Goal: Transaction & Acquisition: Purchase product/service

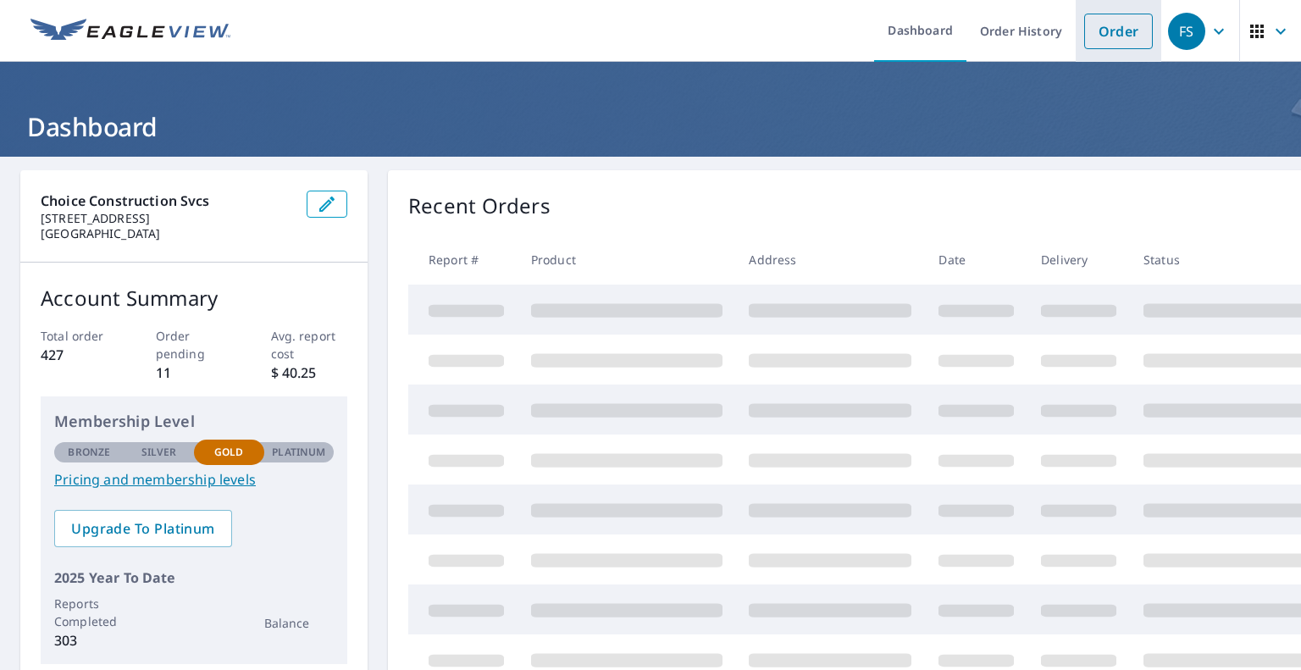
click at [1084, 31] on link "Order" at bounding box center [1118, 32] width 69 height 36
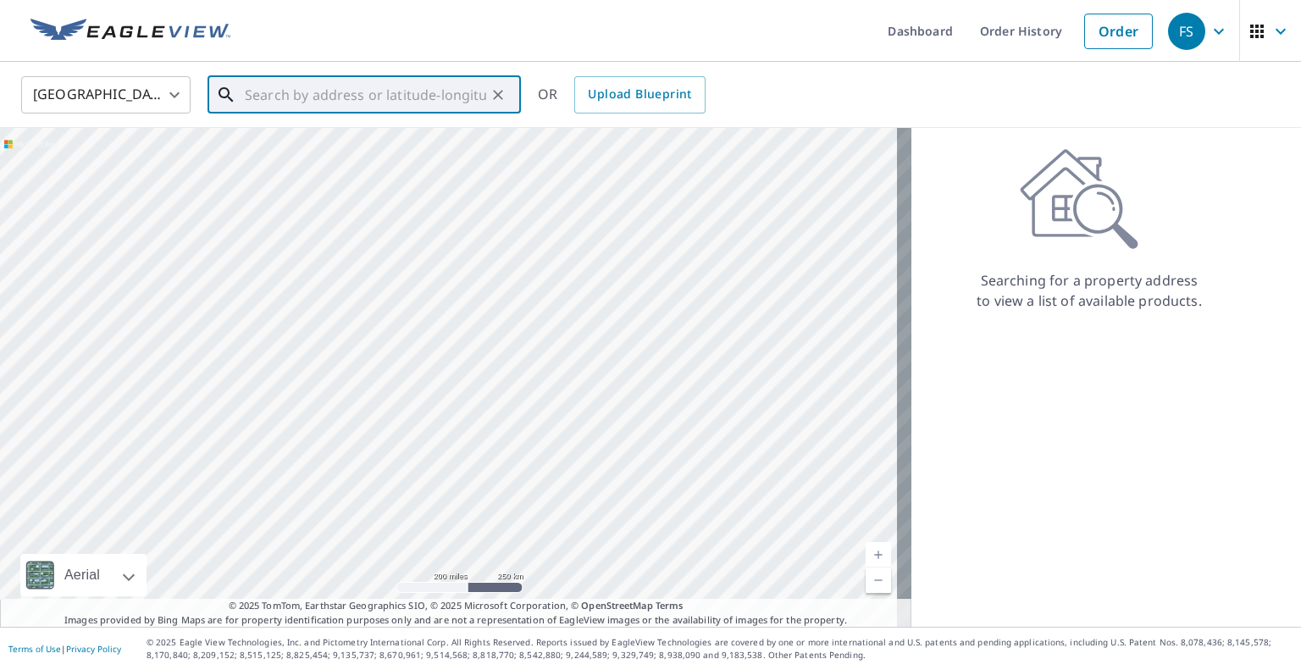
click at [440, 101] on input "text" at bounding box center [365, 94] width 241 height 47
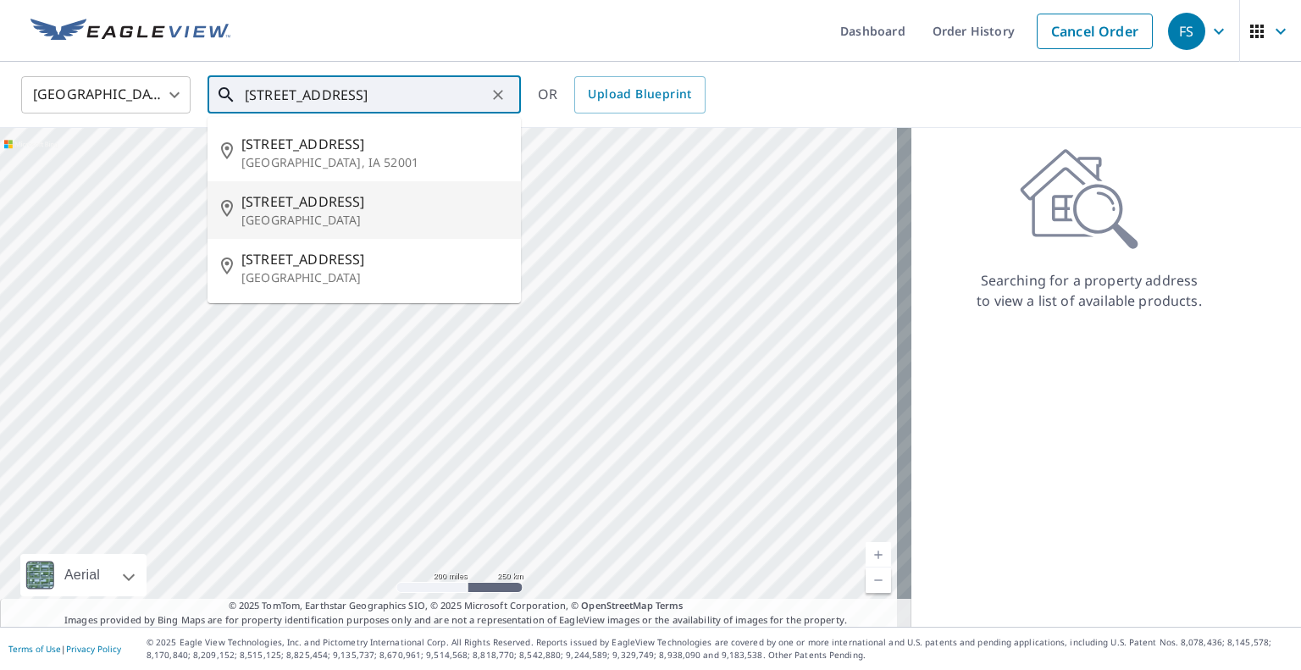
click at [379, 209] on span "[STREET_ADDRESS]" at bounding box center [374, 201] width 266 height 20
type input "[STREET_ADDRESS]"
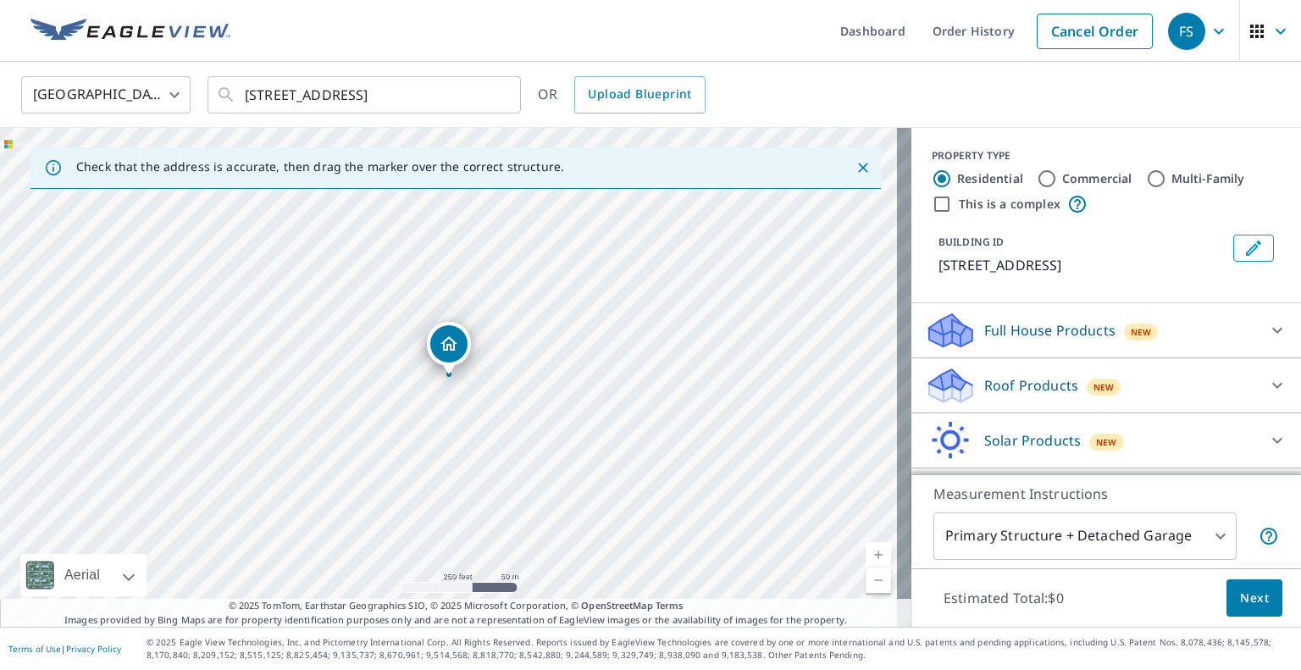
click at [1168, 387] on div "Roof Products New" at bounding box center [1091, 386] width 332 height 40
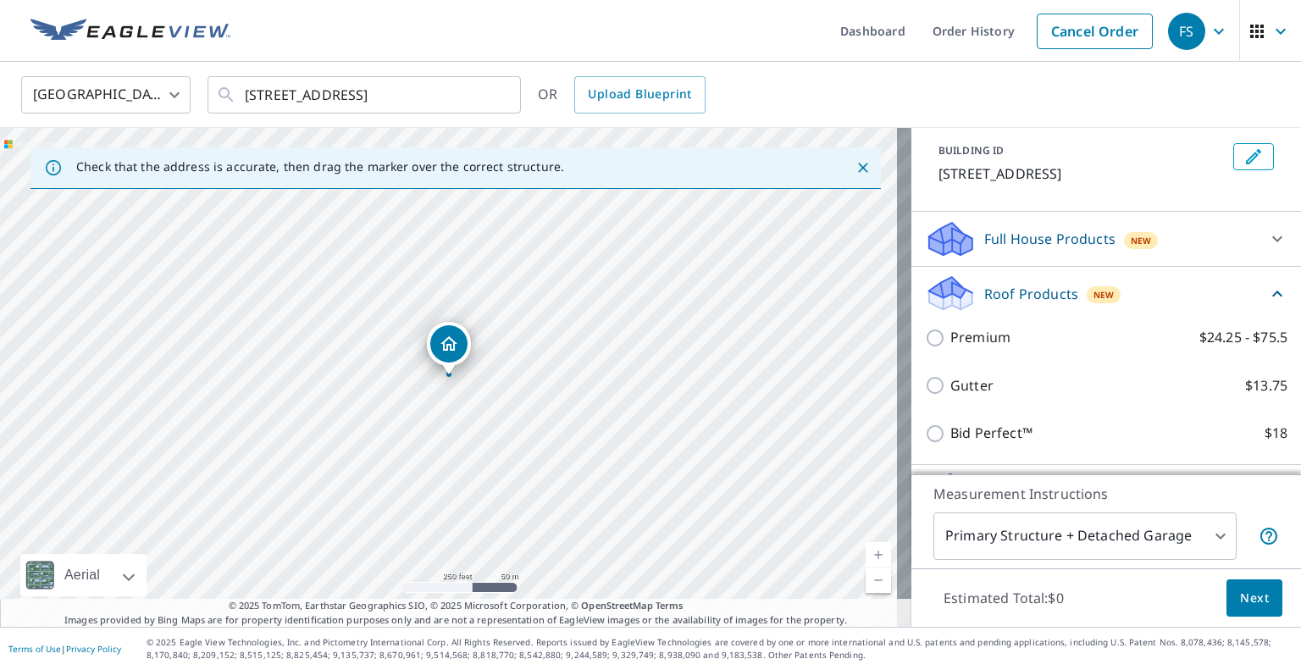
scroll to position [97, 0]
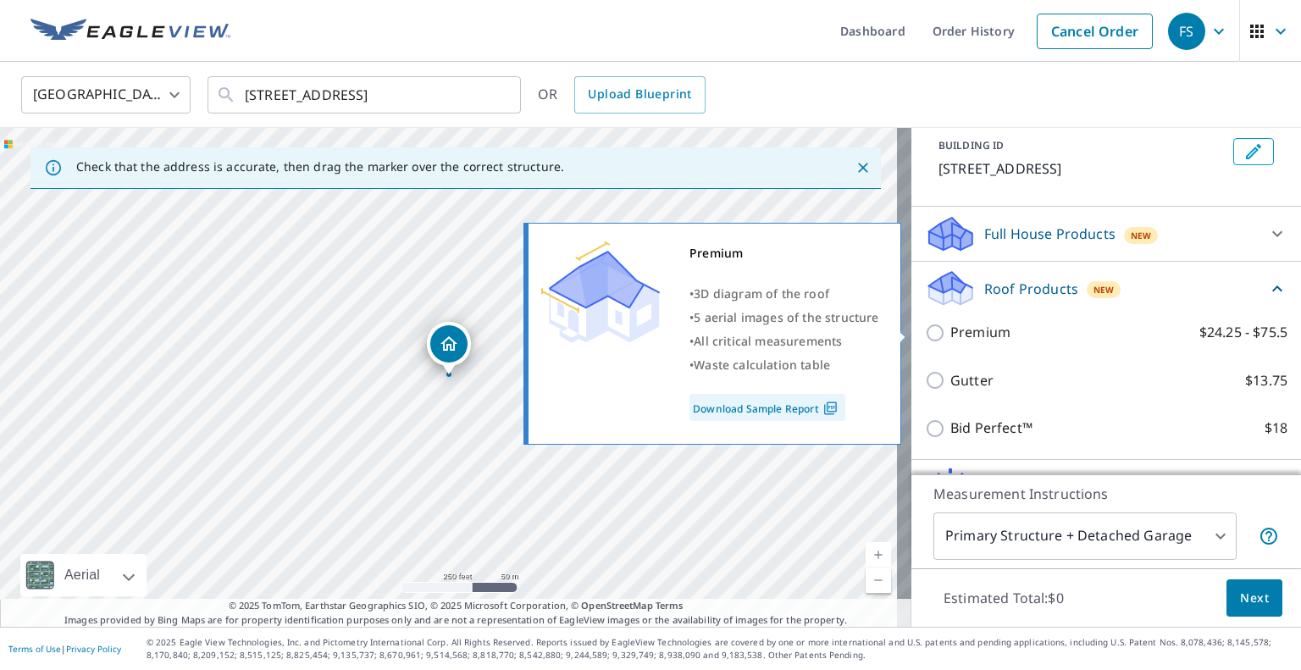
click at [1105, 324] on label "Premium $24.25 - $75.5" at bounding box center [1118, 332] width 337 height 21
click at [950, 324] on input "Premium $24.25 - $75.5" at bounding box center [937, 333] width 25 height 20
checkbox input "true"
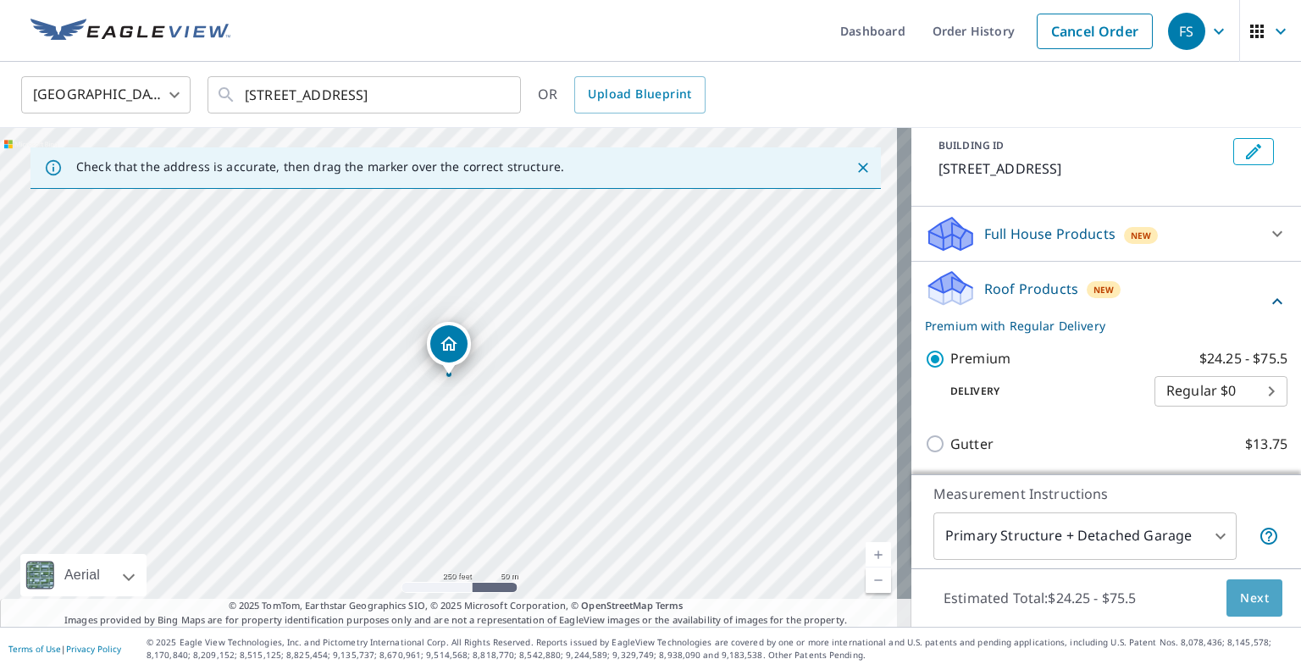
click at [1255, 603] on button "Next" at bounding box center [1255, 598] width 56 height 38
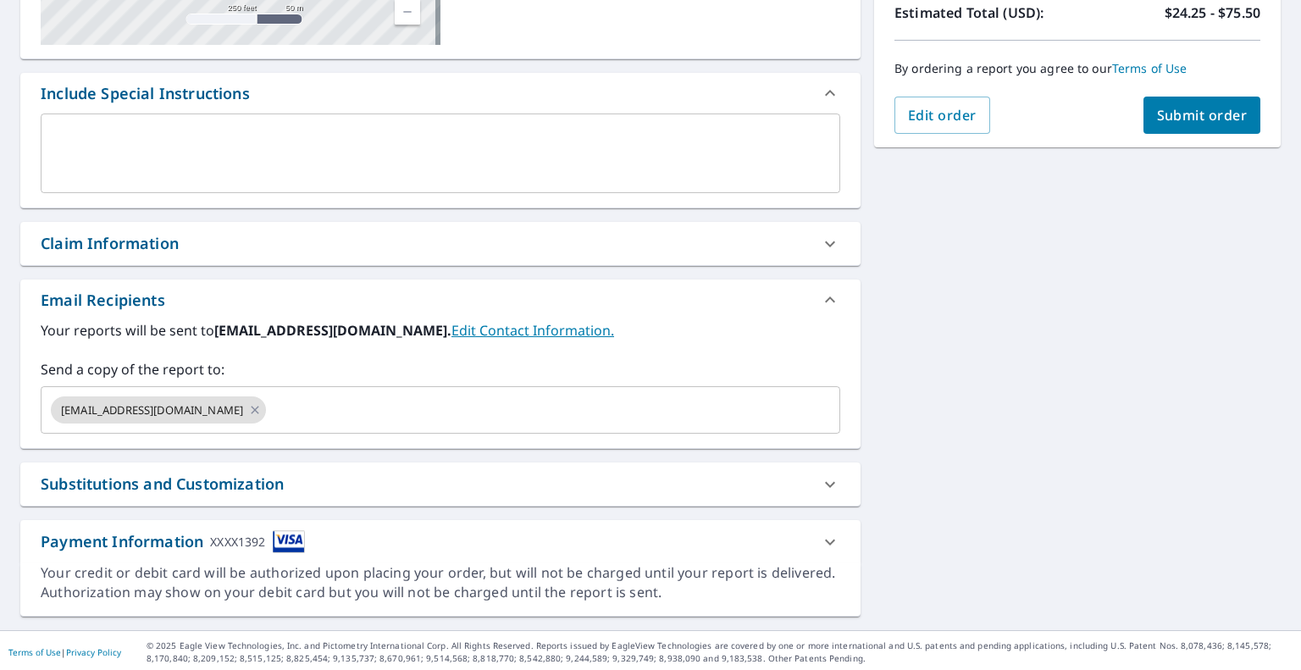
scroll to position [395, 0]
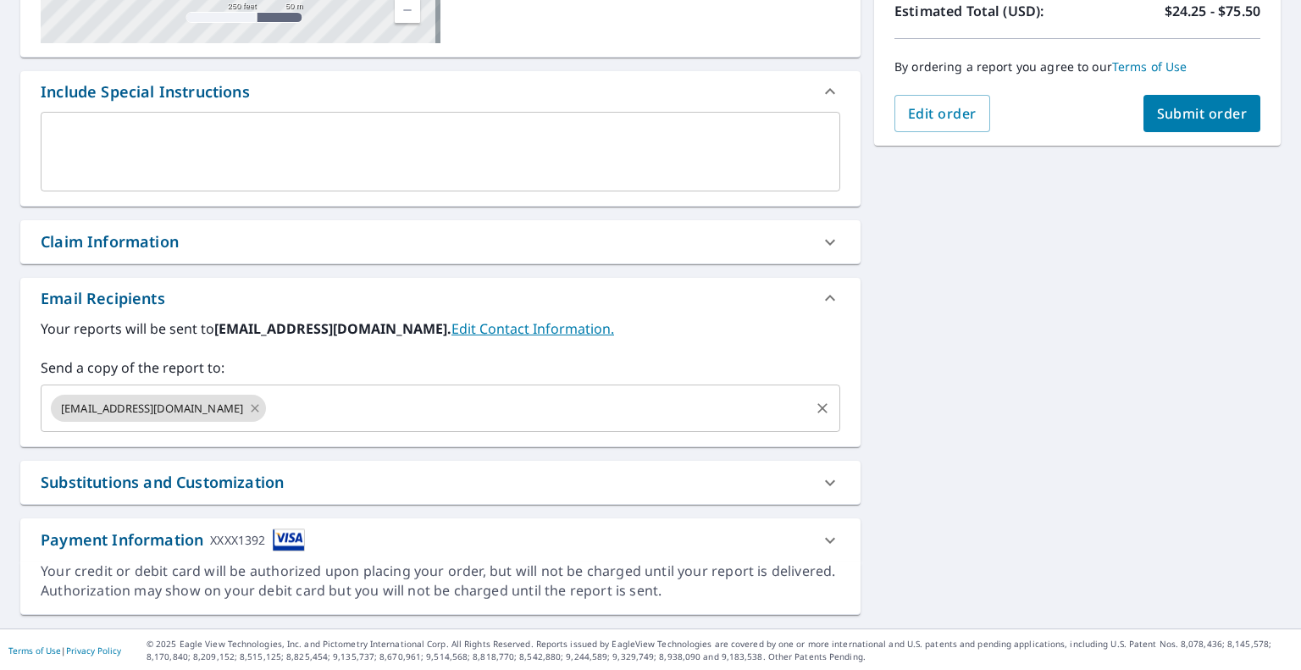
click at [258, 407] on icon at bounding box center [255, 408] width 14 height 19
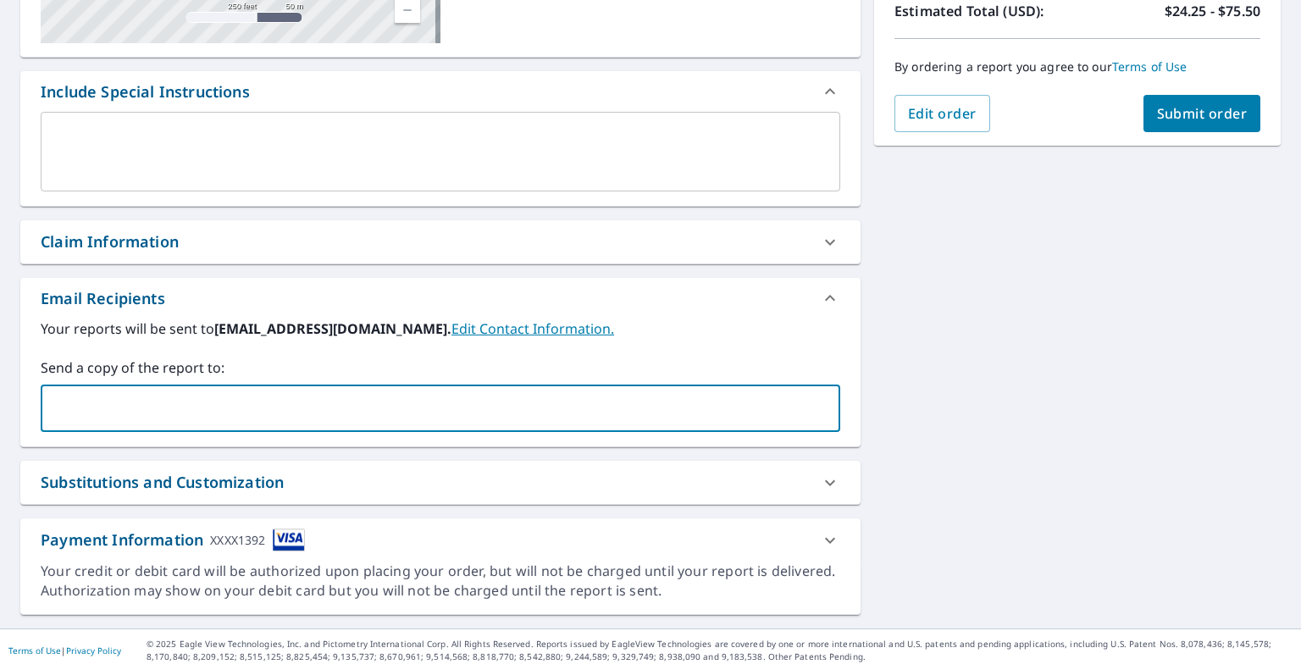
click at [258, 407] on input "text" at bounding box center [427, 408] width 759 height 32
type input "[PERSON_NAME]"
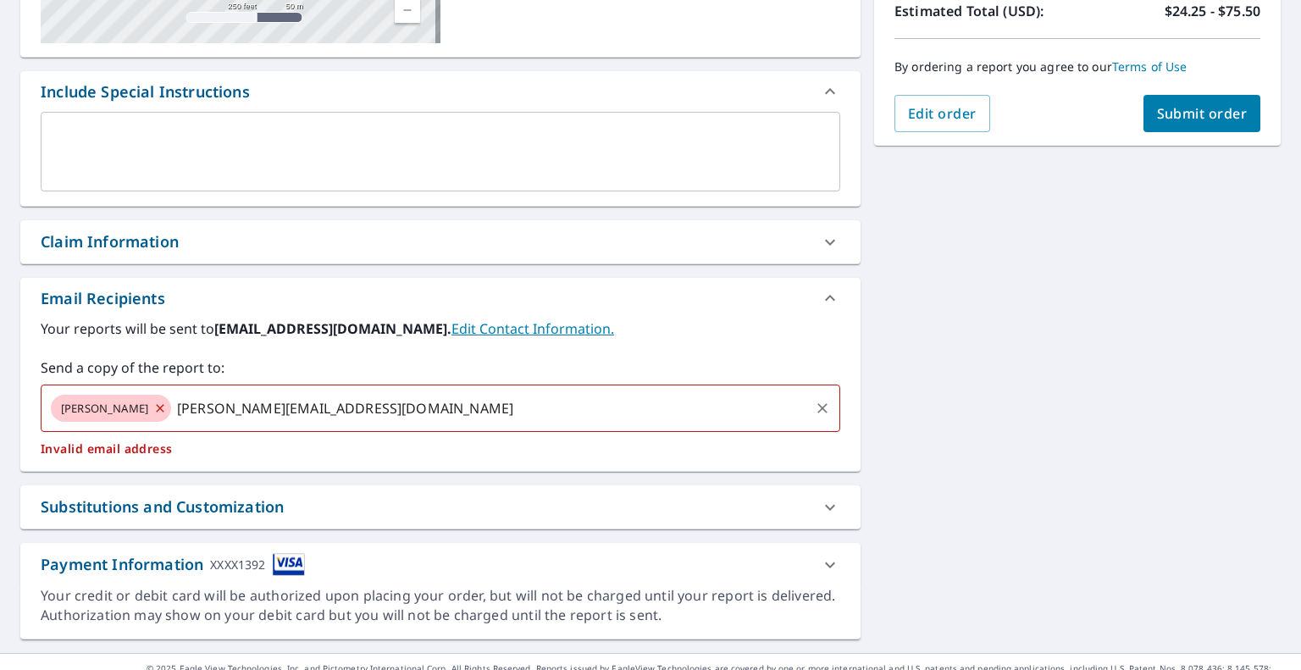
click at [163, 409] on icon at bounding box center [160, 408] width 8 height 8
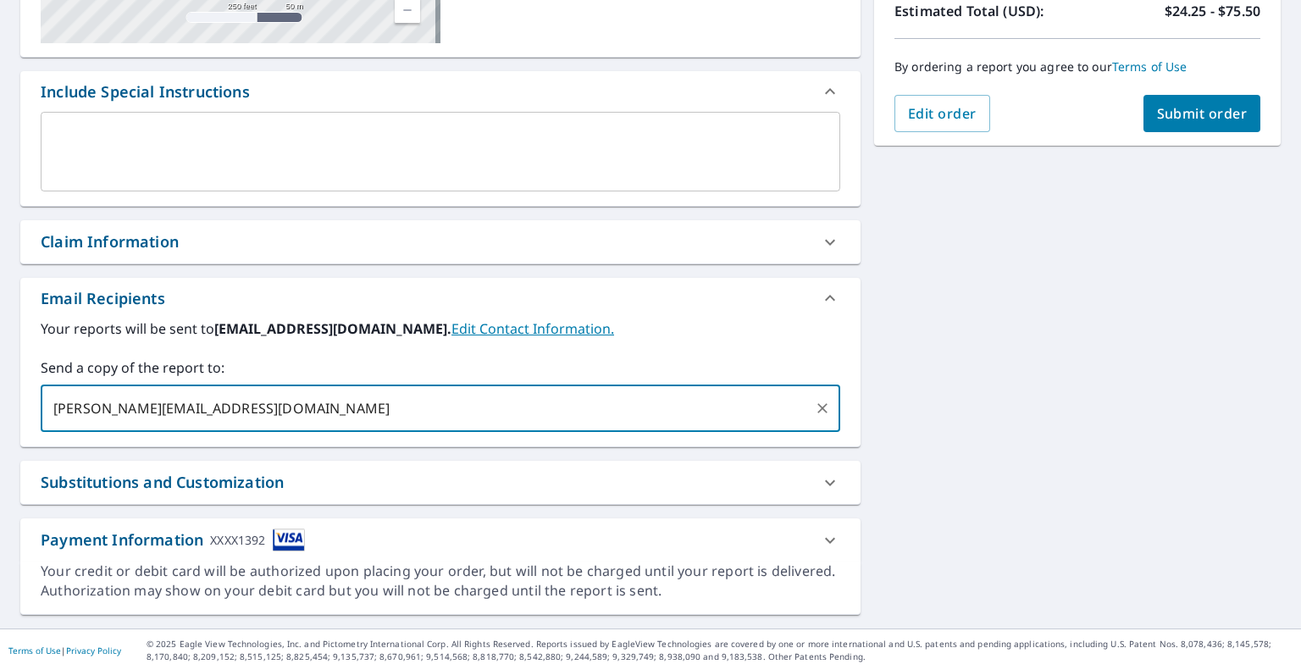
click at [210, 409] on input "[PERSON_NAME][EMAIL_ADDRESS][DOMAIN_NAME]" at bounding box center [427, 408] width 759 height 32
type input "[PERSON_NAME][EMAIL_ADDRESS][DOMAIN_NAME]"
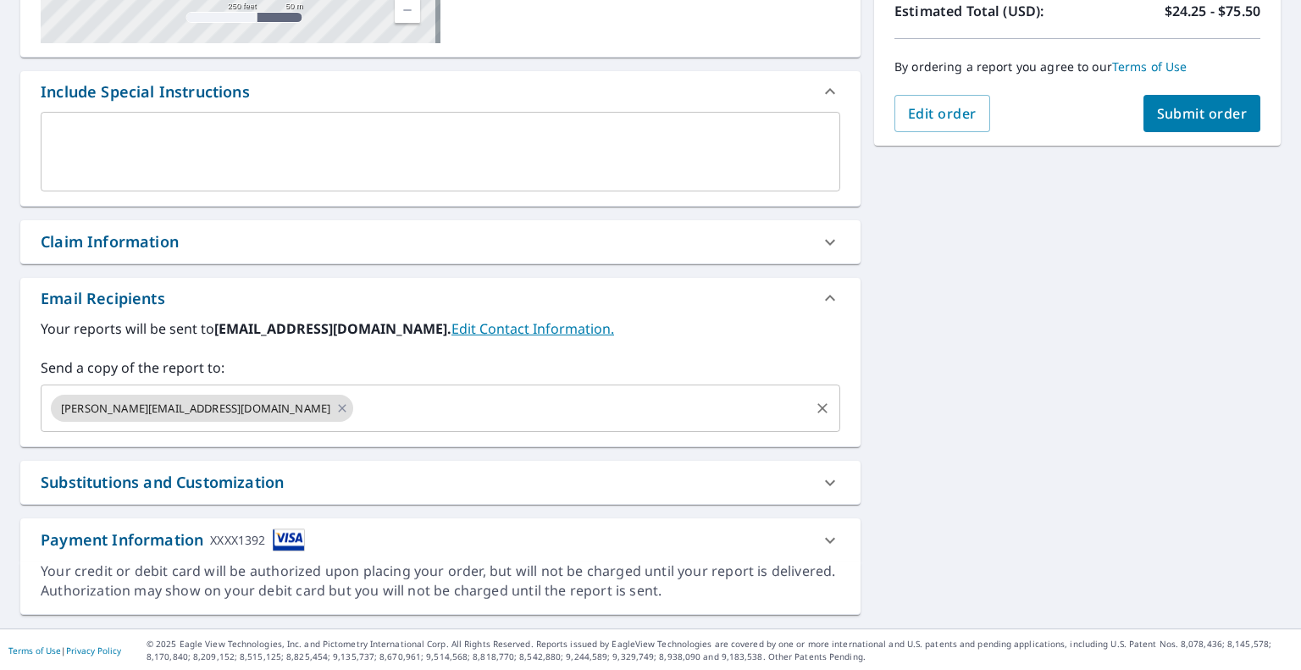
click at [1128, 320] on div "[STREET_ADDRESS] Aerial Road A standard road map Aerial A detailed look from ab…" at bounding box center [650, 195] width 1301 height 867
click at [1211, 105] on span "Submit order" at bounding box center [1202, 113] width 91 height 19
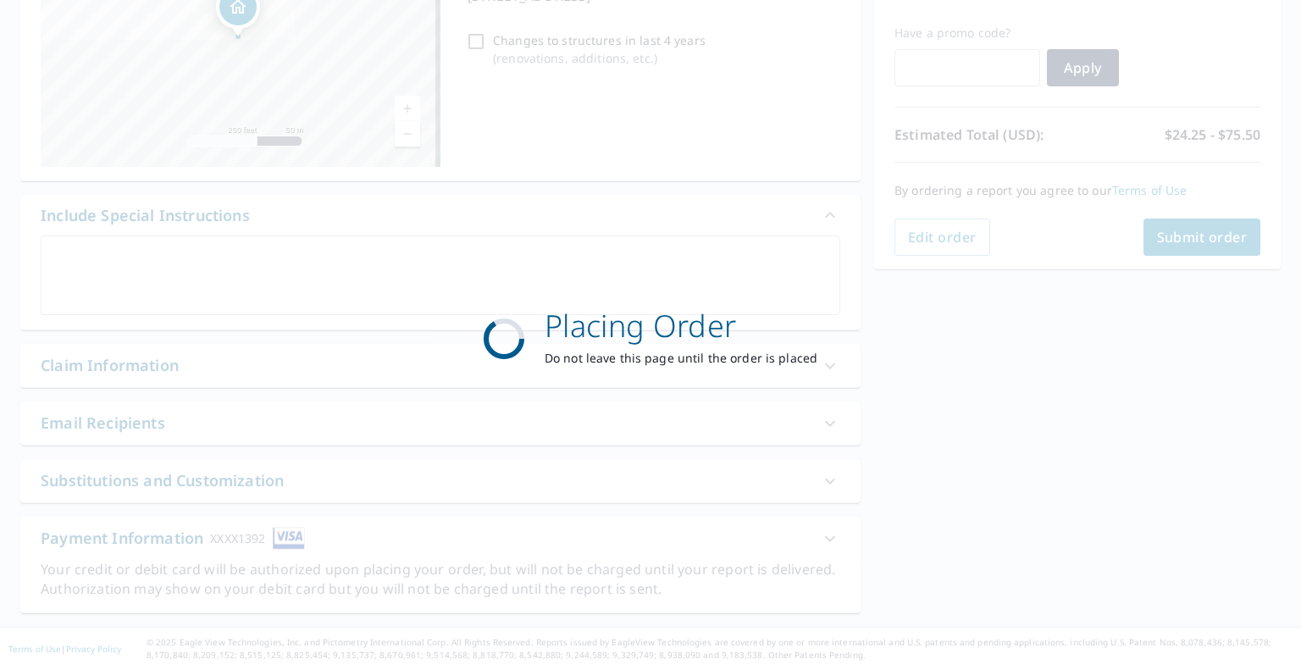
scroll to position [269, 0]
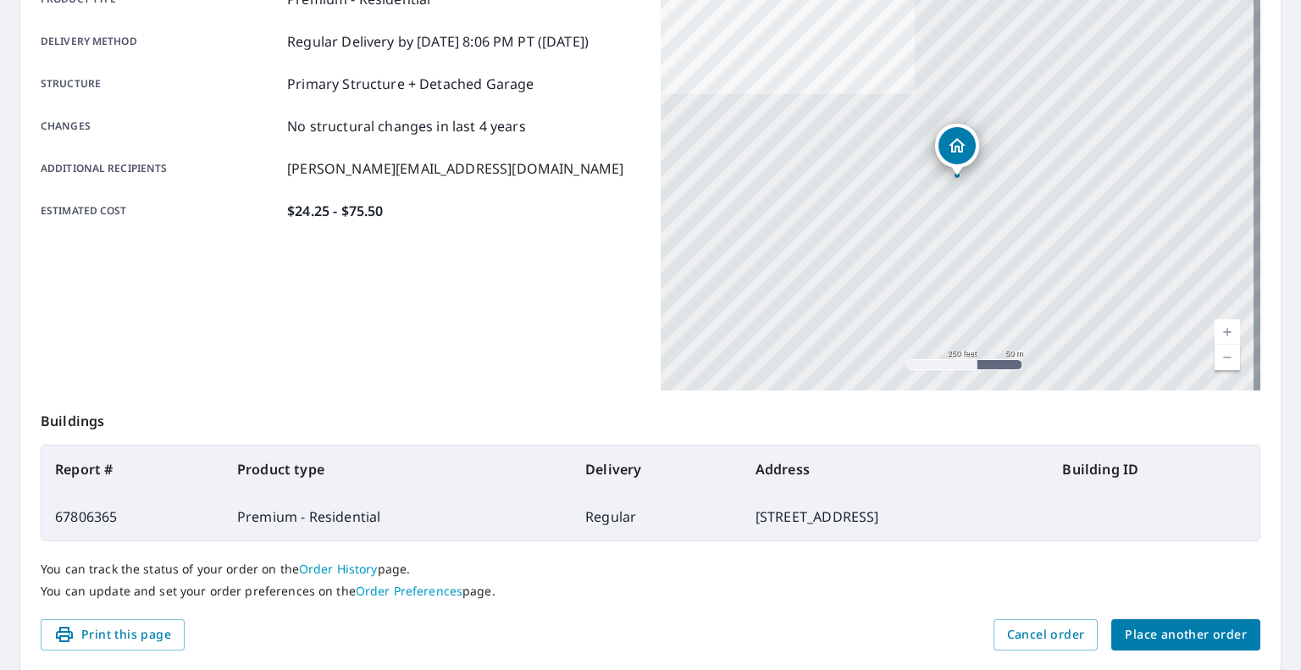
click at [1147, 624] on span "Place another order" at bounding box center [1186, 634] width 122 height 21
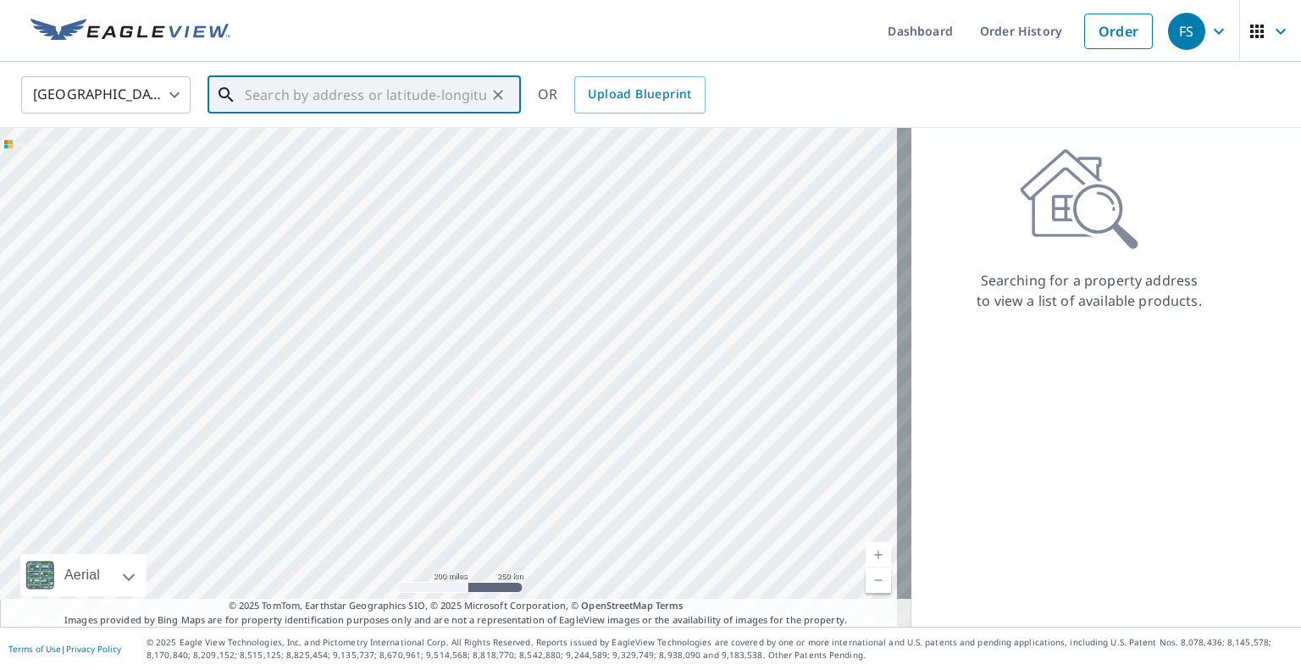
click at [439, 87] on input "text" at bounding box center [365, 94] width 241 height 47
click at [368, 152] on span "[STREET_ADDRESS]" at bounding box center [374, 144] width 266 height 20
type input "[STREET_ADDRESS]"
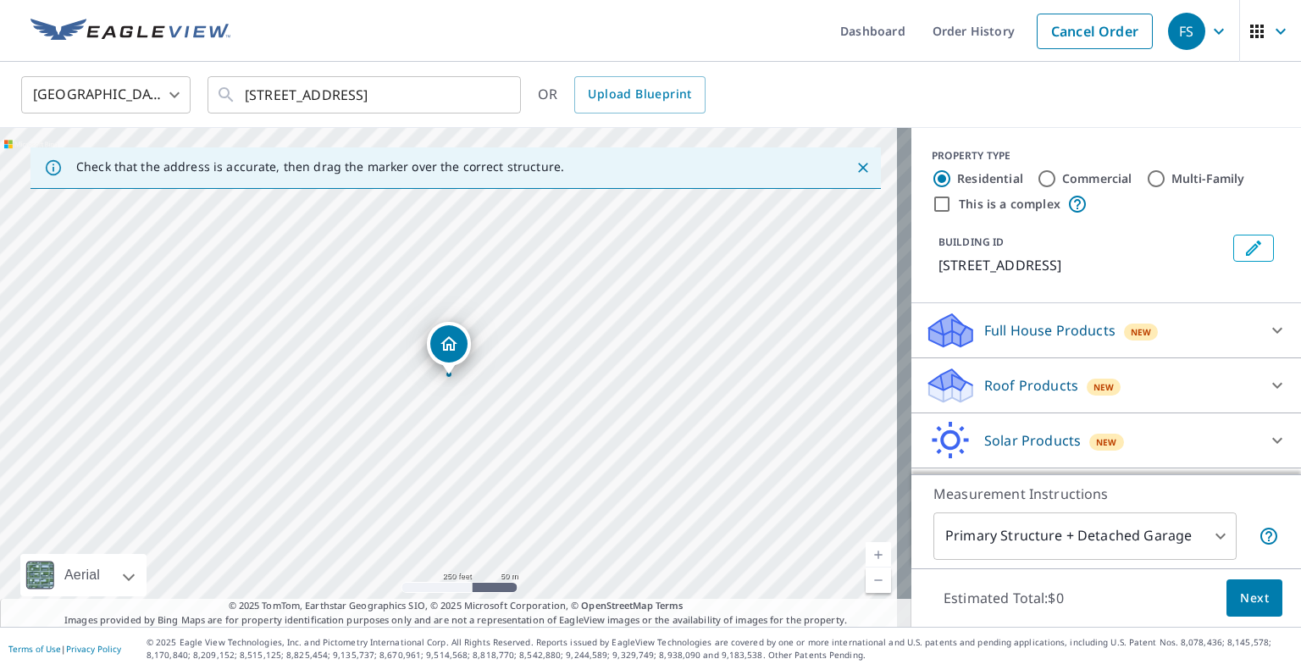
click at [1201, 385] on div "Roof Products New" at bounding box center [1091, 386] width 332 height 40
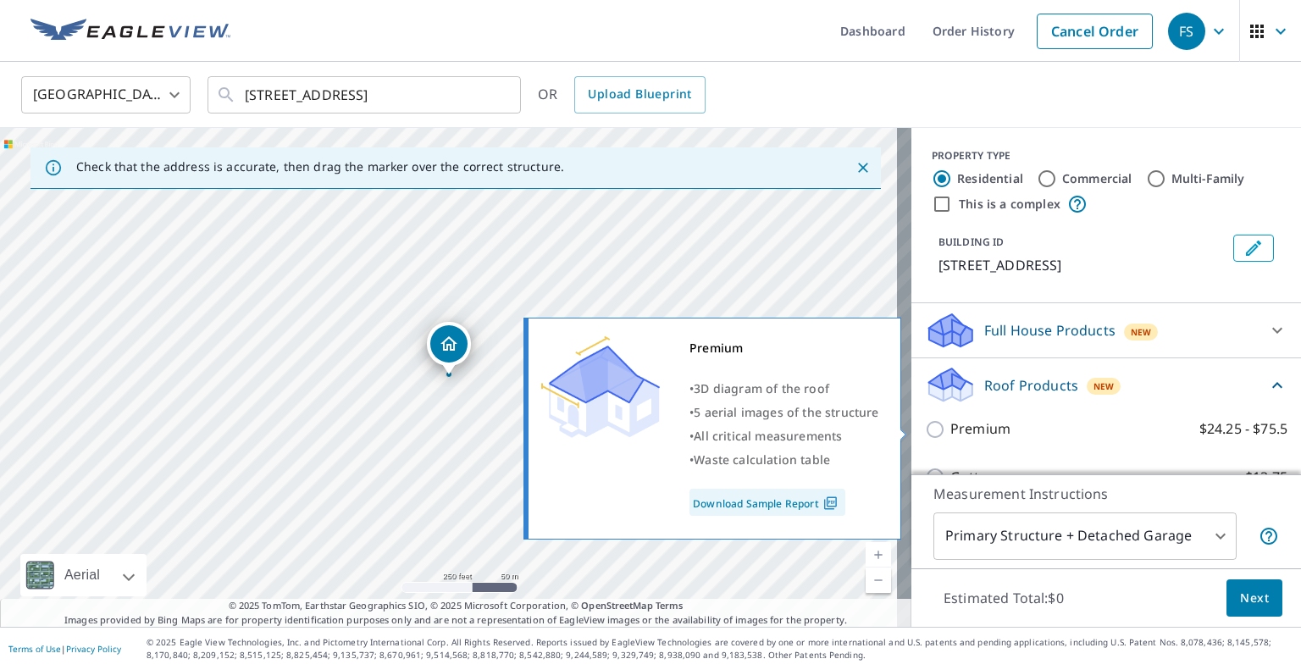
click at [1105, 423] on label "Premium $24.25 - $75.5" at bounding box center [1118, 428] width 337 height 21
click at [950, 423] on input "Premium $24.25 - $75.5" at bounding box center [937, 429] width 25 height 20
checkbox input "true"
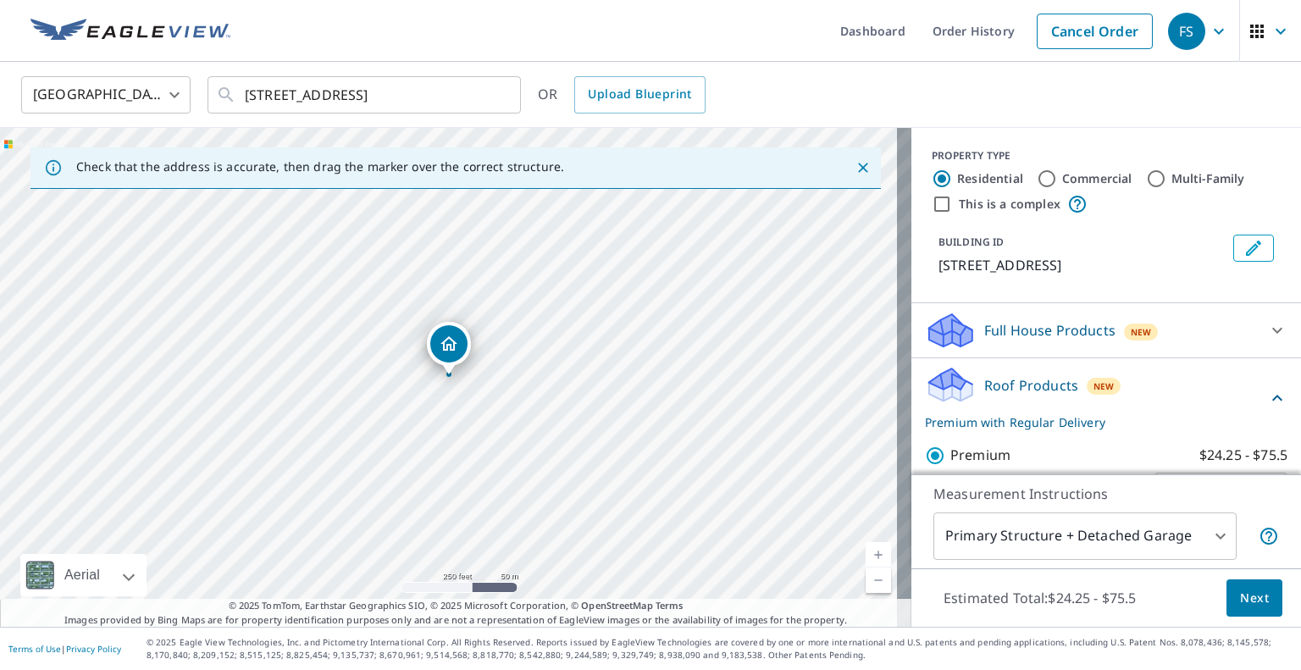
click at [1236, 582] on button "Next" at bounding box center [1255, 598] width 56 height 38
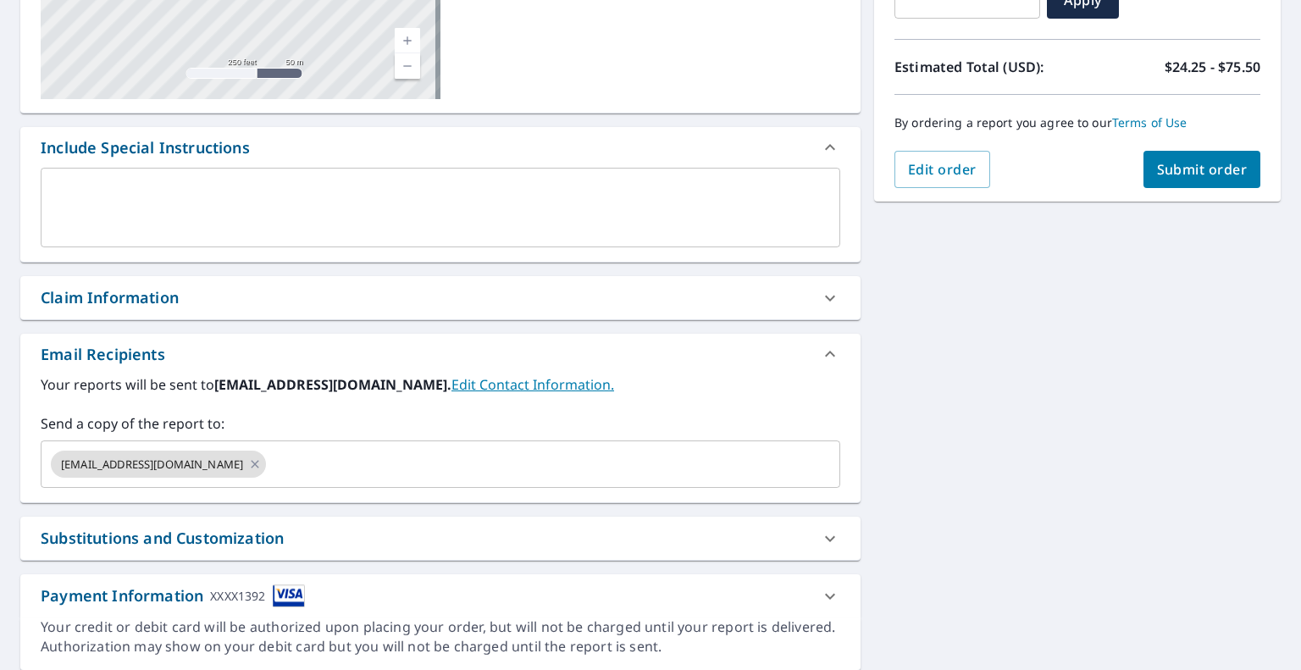
scroll to position [339, 0]
click at [262, 465] on icon at bounding box center [255, 464] width 14 height 19
click at [264, 465] on input "text" at bounding box center [427, 464] width 759 height 32
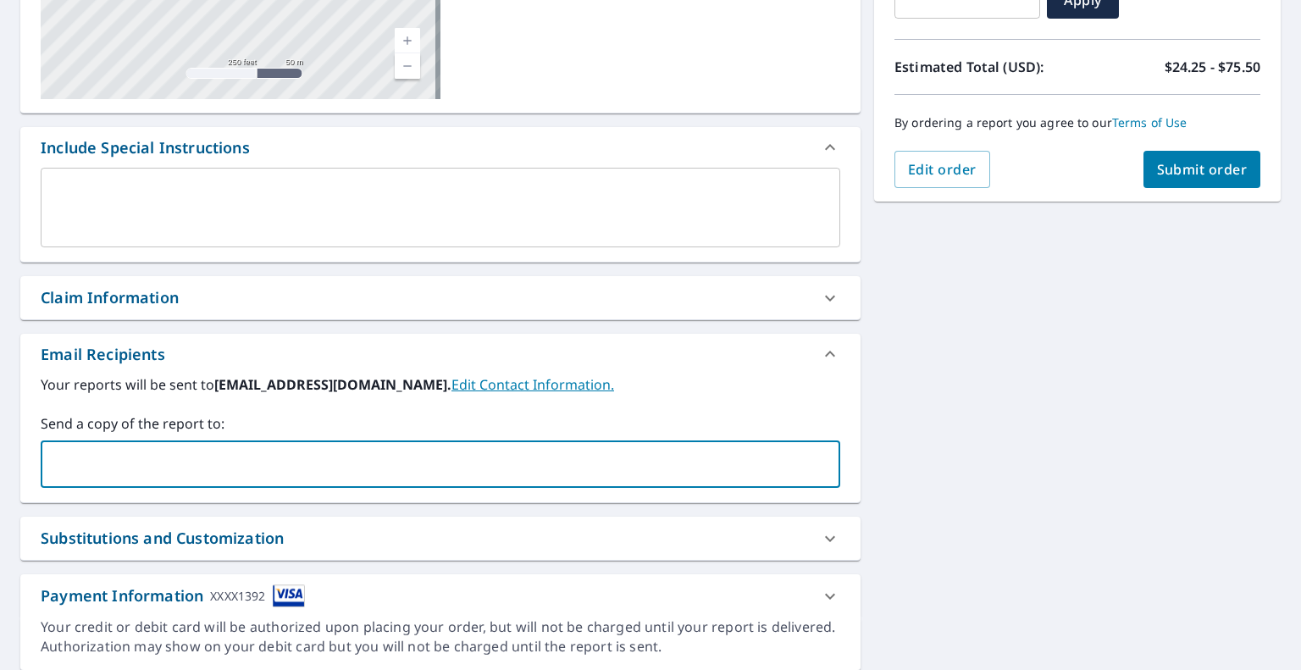
paste input "[PERSON_NAME][EMAIL_ADDRESS][DOMAIN_NAME]"
type input "[PERSON_NAME][EMAIL_ADDRESS][DOMAIN_NAME]"
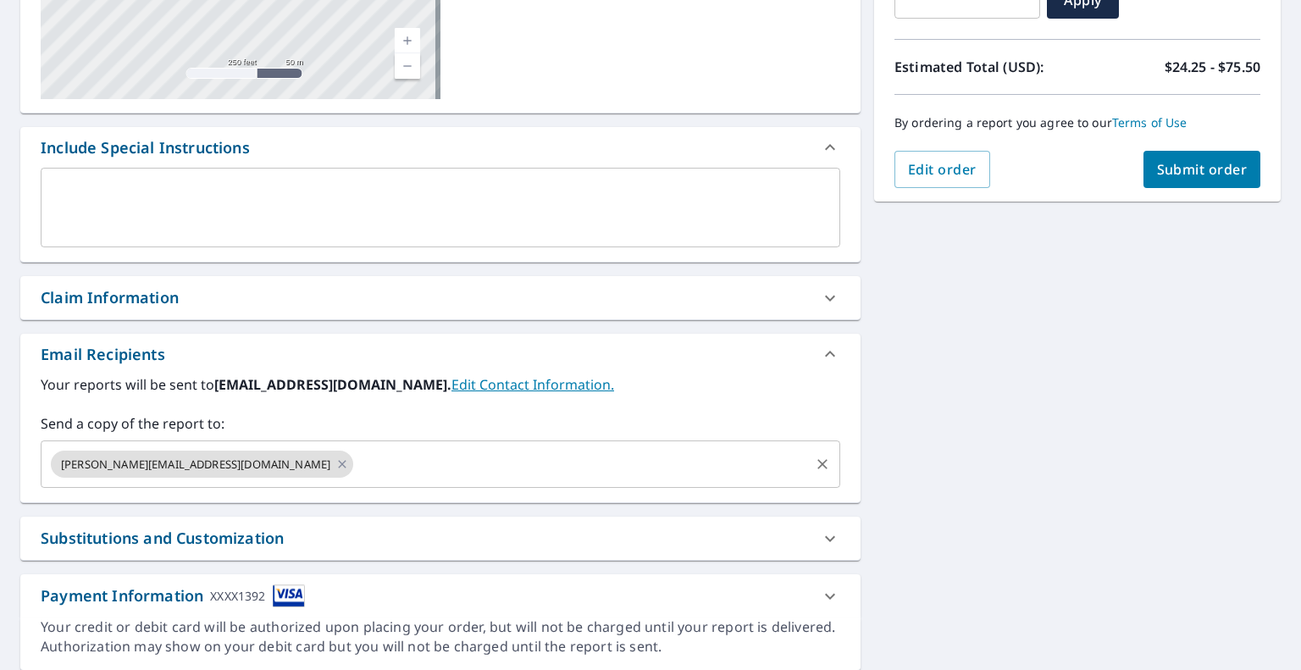
click at [941, 499] on div "[STREET_ADDRESS] Aerial Road A standard road map Aerial A detailed look from ab…" at bounding box center [650, 251] width 1301 height 867
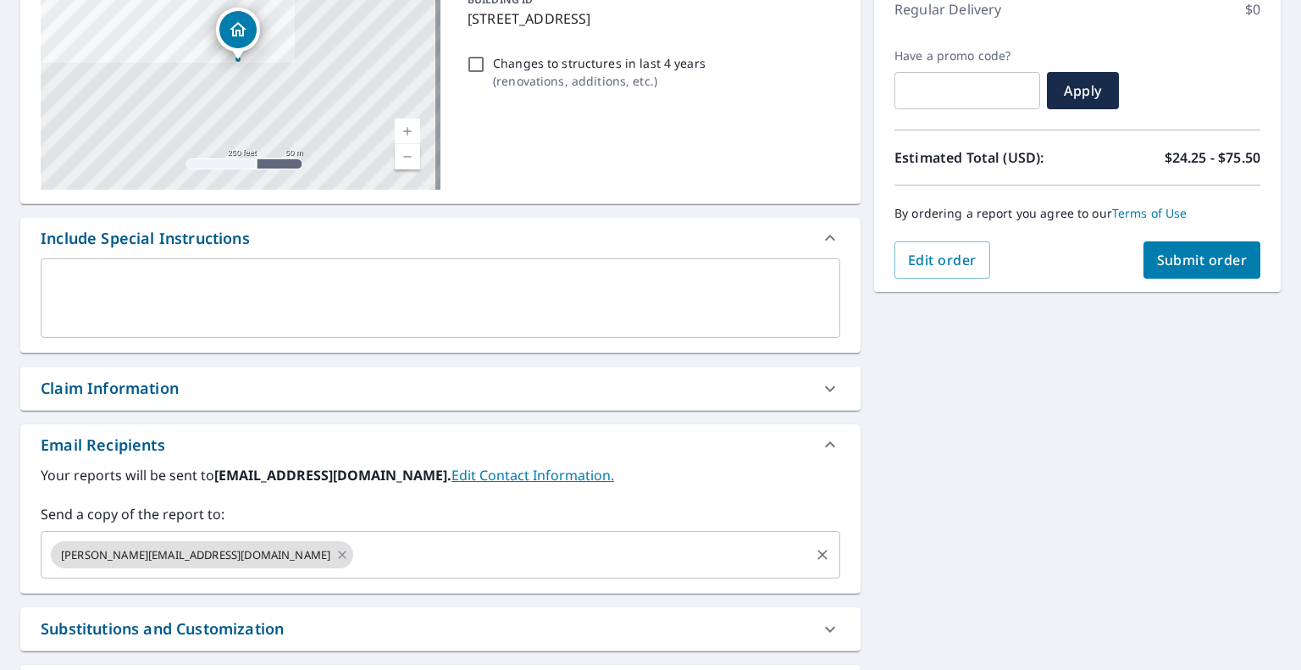
scroll to position [247, 0]
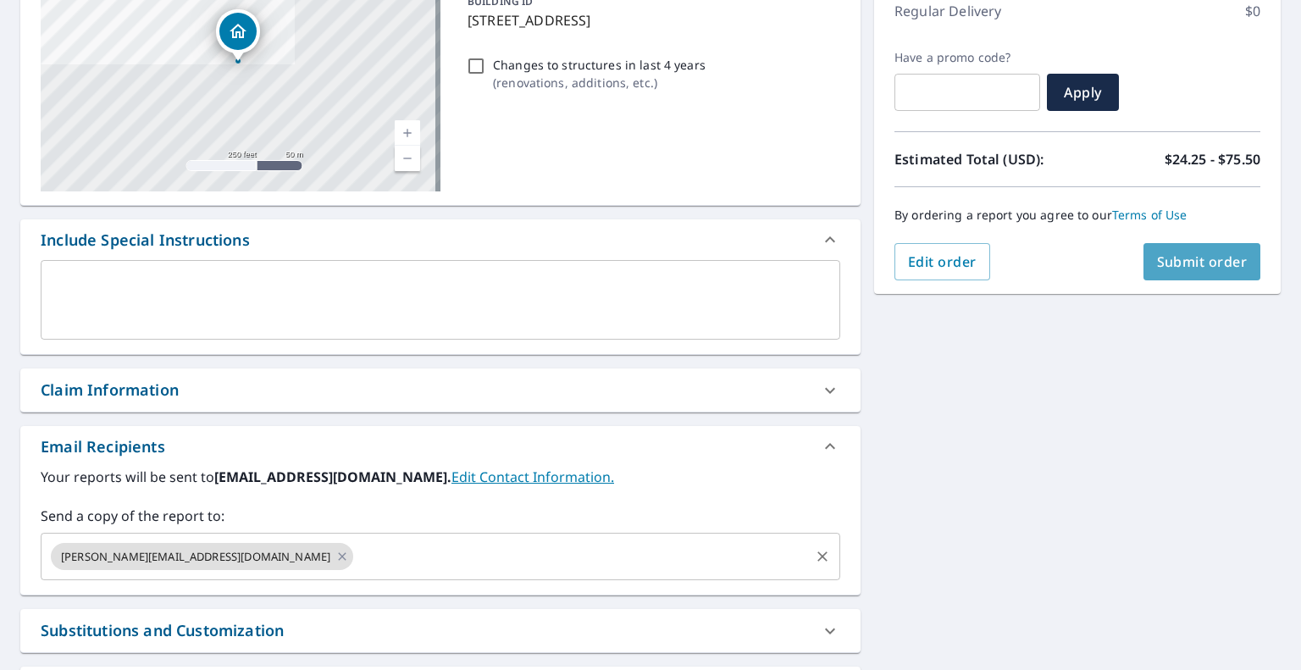
click at [1179, 258] on span "Submit order" at bounding box center [1202, 261] width 91 height 19
